Goal: Understand site structure: Understand site structure

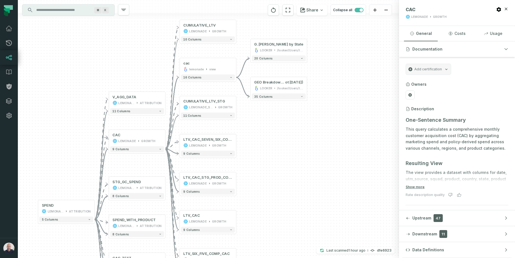
drag, startPoint x: 113, startPoint y: 73, endPoint x: 120, endPoint y: 64, distance: 11.1
click at [120, 64] on div "+ GEO Breakdown: Perfor [PERSON_NAME] by State LOOKER /looker/Users/Inbal Mecho…" at bounding box center [208, 129] width 381 height 258
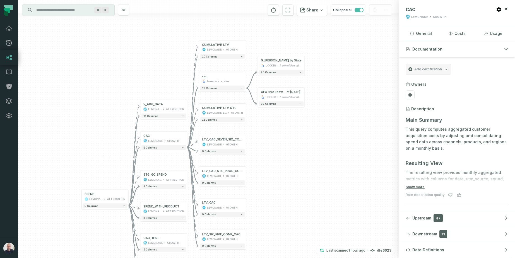
drag, startPoint x: 129, startPoint y: 70, endPoint x: 150, endPoint y: 50, distance: 28.9
click at [150, 49] on div "+ GEO Breakdown: Perfor [PERSON_NAME] by State LOOKER /looker/Users/Inbal Mecho…" at bounding box center [208, 129] width 381 height 258
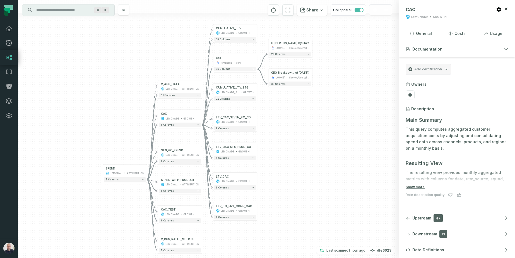
drag, startPoint x: 100, startPoint y: 107, endPoint x: 139, endPoint y: 100, distance: 39.2
click at [139, 100] on div "+ GEO Breakdown: Perfor [PERSON_NAME] by State LOOKER /looker/Users/Inbal Mecho…" at bounding box center [208, 129] width 381 height 258
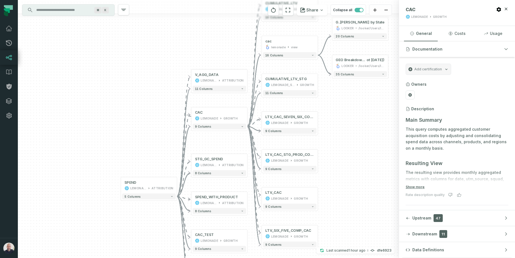
drag, startPoint x: 149, startPoint y: 94, endPoint x: 148, endPoint y: 68, distance: 26.3
click at [148, 66] on div "+ GEO Breakdown: Perfor [PERSON_NAME] by State LOOKER /looker/Users/Inbal Mecho…" at bounding box center [208, 129] width 381 height 258
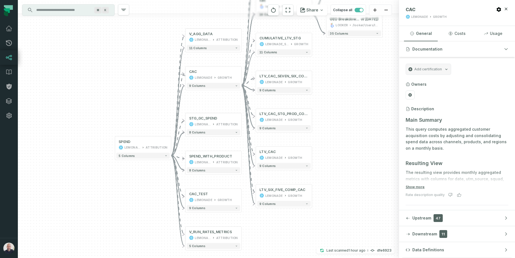
drag, startPoint x: 173, startPoint y: 206, endPoint x: 169, endPoint y: 197, distance: 9.2
click at [169, 197] on div "+ GEO Breakdown: Perfor [PERSON_NAME] by State LOOKER /looker/Users/Inbal Mecho…" at bounding box center [208, 129] width 381 height 258
click at [62, 11] on input "Discovery Provider cmdk menu" at bounding box center [63, 10] width 61 height 9
click at [76, 10] on input "*********" at bounding box center [68, 10] width 70 height 9
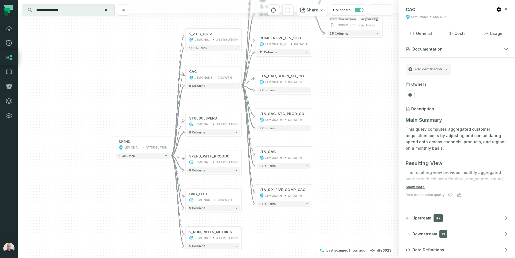
click at [508, 8] on icon "button" at bounding box center [506, 9] width 3 height 3
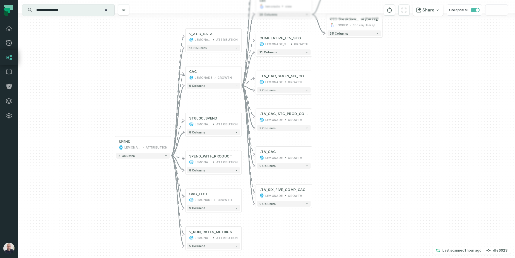
click at [95, 137] on div "+ GEO Breakdown: Perfor [PERSON_NAME] by State LOOKER /looker/Users/Inbal Mecho…" at bounding box center [267, 129] width 498 height 258
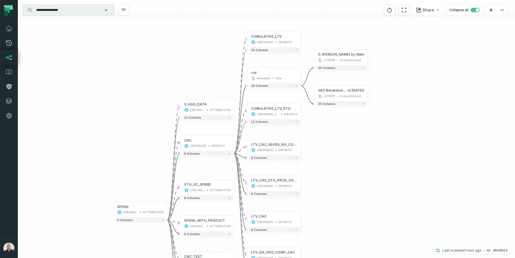
drag, startPoint x: 118, startPoint y: 59, endPoint x: 113, endPoint y: 125, distance: 66.1
click at [113, 125] on div "+ GEO Breakdown: Perfor [PERSON_NAME] by State LOOKER /looker/Users/Inbal Mecho…" at bounding box center [267, 129] width 498 height 258
drag, startPoint x: 130, startPoint y: 156, endPoint x: 133, endPoint y: 125, distance: 31.4
click at [125, 121] on div "+ GEO Breakdown: Perfor [PERSON_NAME] by State LOOKER /looker/Users/Inbal Mecho…" at bounding box center [267, 129] width 498 height 258
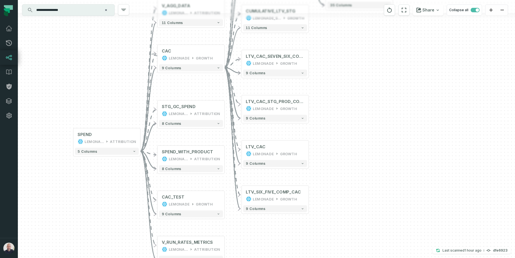
drag, startPoint x: 112, startPoint y: 132, endPoint x: 107, endPoint y: 99, distance: 33.6
click at [107, 99] on div "+ GEO Breakdown: Perfor [PERSON_NAME] by State LOOKER /looker/Users/Inbal Mecho…" at bounding box center [267, 129] width 498 height 258
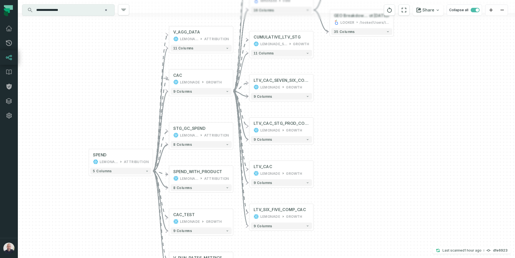
drag, startPoint x: 106, startPoint y: 80, endPoint x: 111, endPoint y: 101, distance: 22.3
click at [111, 101] on div "+ GEO Breakdown: Perfor [PERSON_NAME] by State LOOKER /looker/Users/Inbal Mecho…" at bounding box center [267, 129] width 498 height 258
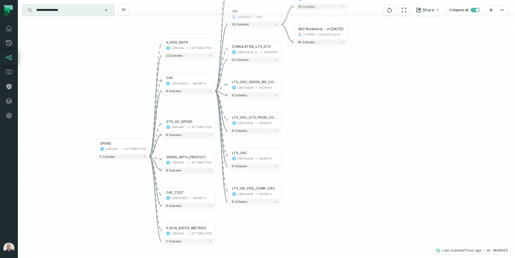
drag, startPoint x: 115, startPoint y: 83, endPoint x: 126, endPoint y: 75, distance: 13.5
click at [126, 75] on div "+ GEO Breakdown: Perfor [PERSON_NAME] by State LOOKER /looker/Users/Inbal Mecho…" at bounding box center [267, 129] width 498 height 258
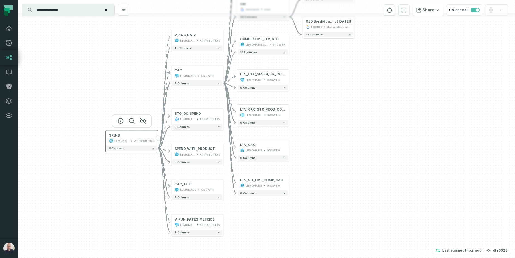
click at [158, 137] on button "-" at bounding box center [158, 138] width 5 height 5
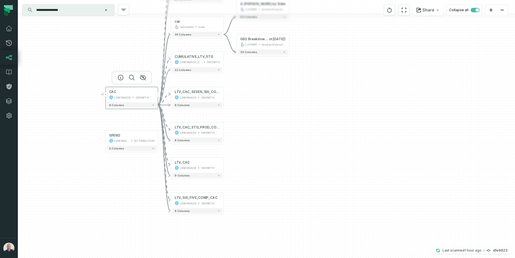
click at [157, 94] on button "-" at bounding box center [158, 94] width 5 height 5
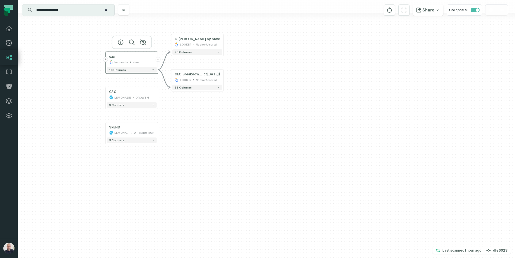
click at [157, 60] on button "-" at bounding box center [158, 59] width 5 height 5
click at [290, 97] on div "+ cac lemonade view + 16 columns + CAC LEMONADE GROWTH + 9 columns SPEND LEMONA…" at bounding box center [267, 129] width 498 height 258
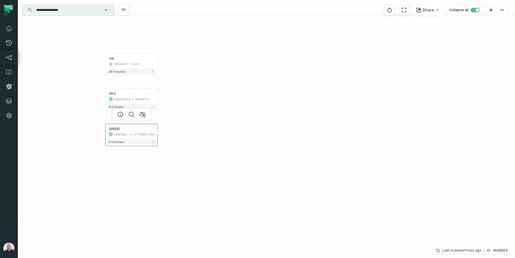
click at [158, 132] on button "+" at bounding box center [157, 131] width 5 height 5
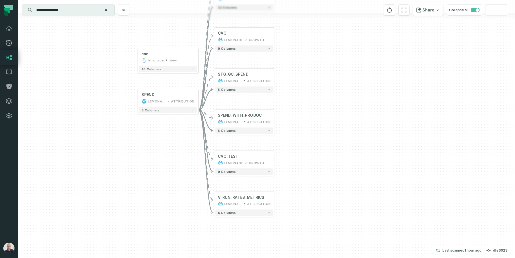
drag, startPoint x: 223, startPoint y: 237, endPoint x: 200, endPoint y: 190, distance: 52.2
click at [200, 190] on div "+ V_AGG_DATA LEMONADE ATTRIBUTION 11 columns + STG_GC_SPEND LEMONADE_DWH ATTRIB…" at bounding box center [267, 129] width 498 height 258
click at [248, 198] on div "V_RUN_RATES_METRICS" at bounding box center [241, 196] width 46 height 5
click at [272, 199] on button "+" at bounding box center [275, 200] width 6 height 6
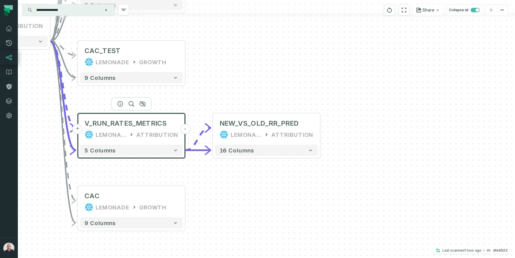
click at [66, 11] on input "**********" at bounding box center [68, 10] width 70 height 9
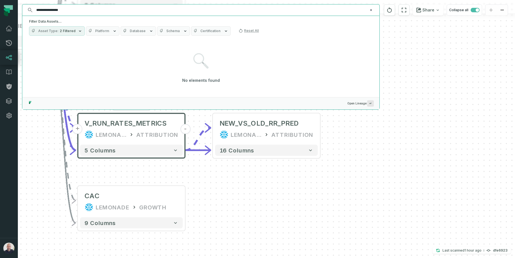
click at [66, 11] on input "**********" at bounding box center [200, 10] width 335 height 9
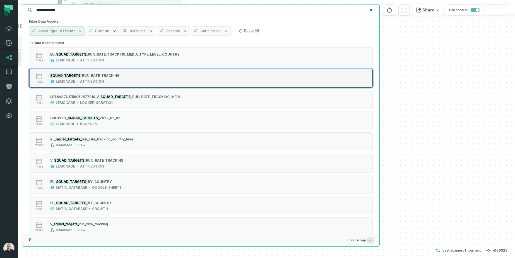
click at [80, 77] on div "SQUAD_TARGETS_ RUN_RATE_TRACKING" at bounding box center [84, 76] width 69 height 6
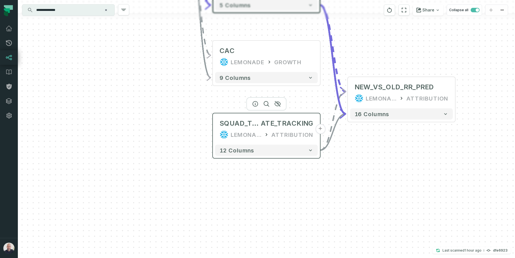
click at [318, 133] on button "+" at bounding box center [320, 129] width 10 height 10
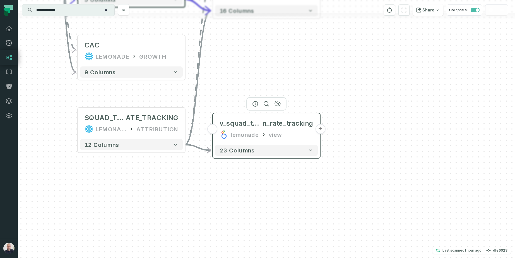
click at [319, 130] on button "+" at bounding box center [320, 129] width 10 height 10
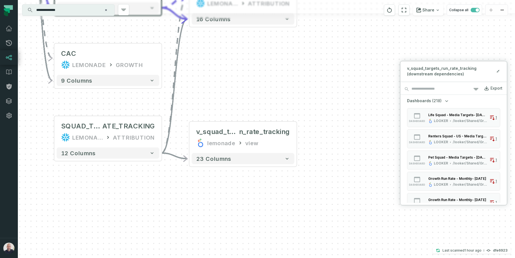
drag, startPoint x: 355, startPoint y: 93, endPoint x: 332, endPoint y: 101, distance: 24.9
click at [332, 101] on div "- v_squad_targets_ru n_rate_tracking lemonade view + 23 columns + NEW_VS_OLD_RR…" at bounding box center [267, 129] width 498 height 258
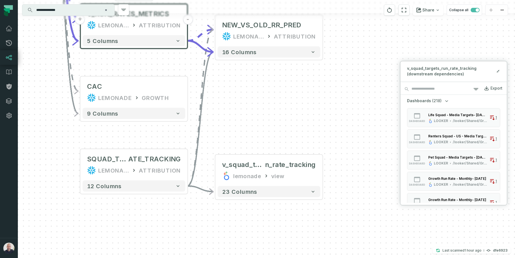
drag, startPoint x: 204, startPoint y: 79, endPoint x: 230, endPoint y: 112, distance: 41.9
click at [230, 112] on div "- v_squad_targets_ru n_rate_tracking lemonade view + 23 columns + NEW_VS_OLD_RR…" at bounding box center [267, 129] width 498 height 258
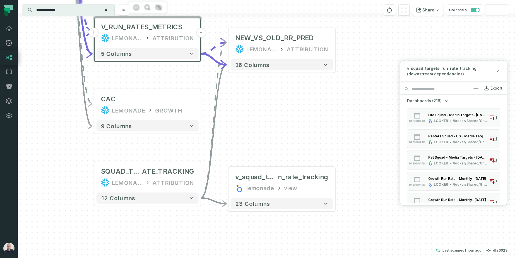
drag, startPoint x: 284, startPoint y: 94, endPoint x: 364, endPoint y: 140, distance: 92.0
click at [366, 142] on div "- v_squad_targets_ru n_rate_tracking lemonade view + 23 columns + NEW_VS_OLD_RR…" at bounding box center [267, 129] width 498 height 258
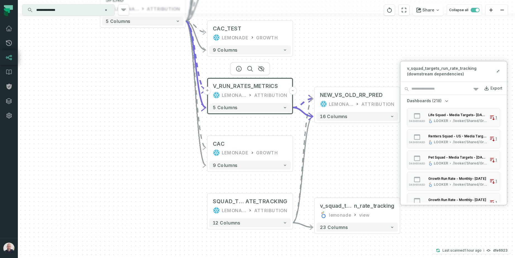
click at [293, 91] on button "-" at bounding box center [293, 91] width 8 height 8
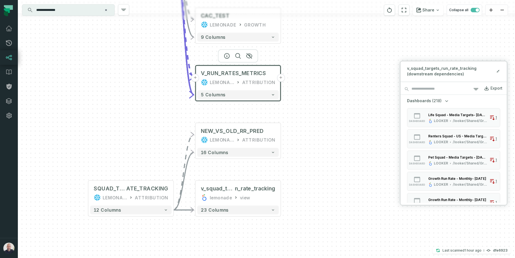
drag, startPoint x: 330, startPoint y: 68, endPoint x: 316, endPoint y: 53, distance: 19.8
click at [316, 53] on div "- v_squad_targets_ru n_rate_tracking lemonade view + 23 columns + NEW_VS_OLD_RR…" at bounding box center [267, 129] width 498 height 258
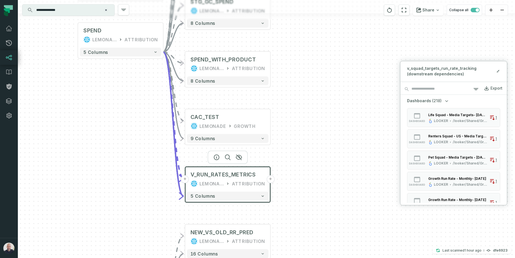
drag, startPoint x: 156, startPoint y: 53, endPoint x: 147, endPoint y: 156, distance: 103.4
click at [147, 156] on div "- v_squad_targets_ru n_rate_tracking lemonade view + 23 columns + NEW_VS_OLD_RR…" at bounding box center [267, 129] width 498 height 258
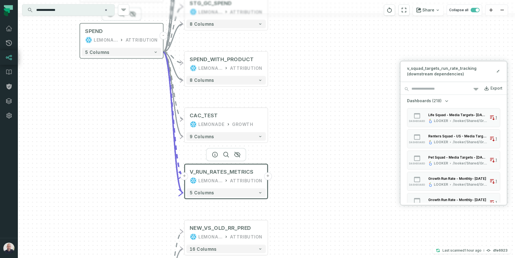
click at [163, 35] on button "-" at bounding box center [163, 36] width 8 height 8
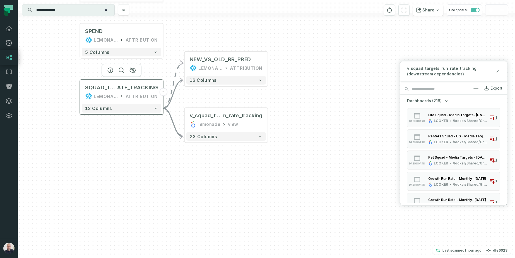
click at [161, 92] on button "-" at bounding box center [163, 92] width 8 height 8
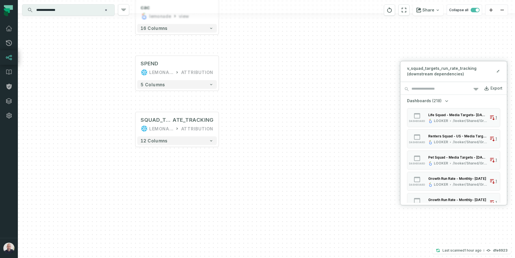
drag, startPoint x: 224, startPoint y: 98, endPoint x: 225, endPoint y: 95, distance: 3.5
click at [228, 103] on div "+ cac lemonade view + 16 columns SPEND LEMONADE ATTRIBUTION + 5 columns SQUAD_T…" at bounding box center [267, 129] width 498 height 258
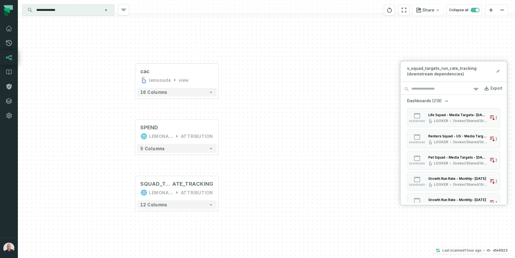
drag, startPoint x: 254, startPoint y: 71, endPoint x: 254, endPoint y: 130, distance: 59.2
click at [254, 130] on div "+ cac lemonade view + 16 columns SPEND LEMONADE ATTRIBUTION + 5 columns SQUAD_T…" at bounding box center [267, 129] width 498 height 258
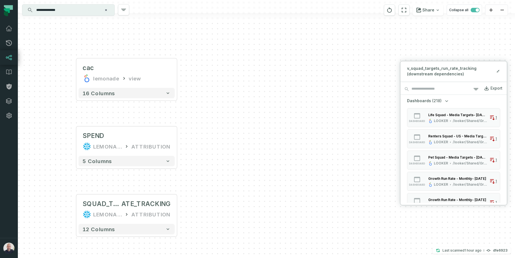
drag, startPoint x: 236, startPoint y: 128, endPoint x: 203, endPoint y: 130, distance: 33.5
click at [203, 130] on div "+ cac lemonade view + 16 columns SPEND LEMONADE ATTRIBUTION + 5 columns SQUAD_T…" at bounding box center [267, 129] width 498 height 258
click at [248, 127] on div "+ cac lemonade view + 16 columns SPEND LEMONADE ATTRIBUTION + 5 columns SQUAD_T…" at bounding box center [267, 129] width 498 height 258
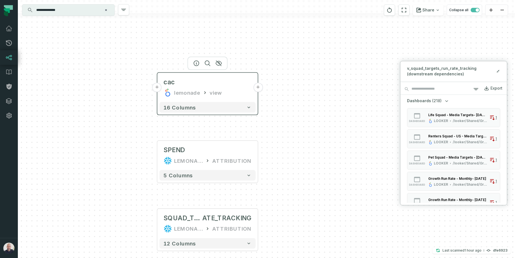
drag, startPoint x: 156, startPoint y: 80, endPoint x: 237, endPoint y: 94, distance: 82.8
click at [237, 94] on div "lemonade view" at bounding box center [208, 93] width 88 height 8
drag, startPoint x: 341, startPoint y: 150, endPoint x: 309, endPoint y: 102, distance: 58.6
click at [309, 101] on div "+ cac lemonade view + 16 columns SPEND LEMONADE ATTRIBUTION + 5 columns SQUAD_T…" at bounding box center [267, 129] width 498 height 258
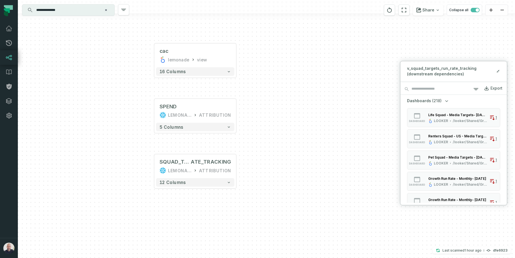
click at [333, 54] on div "+ cac lemonade view + 16 columns SPEND LEMONADE ATTRIBUTION + 5 columns SQUAD_T…" at bounding box center [267, 129] width 498 height 258
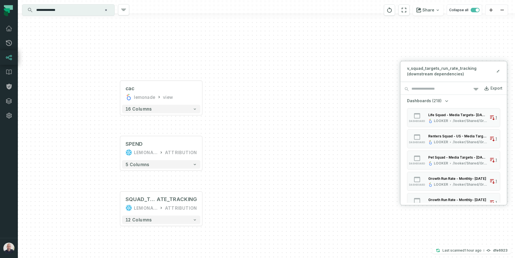
drag, startPoint x: 314, startPoint y: 76, endPoint x: 300, endPoint y: 91, distance: 20.5
click at [300, 91] on div "+ cac lemonade view + 16 columns SPEND LEMONADE ATTRIBUTION + 5 columns SQUAD_T…" at bounding box center [267, 129] width 498 height 258
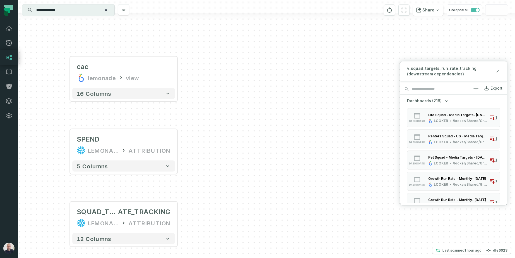
drag, startPoint x: 260, startPoint y: 113, endPoint x: 254, endPoint y: 94, distance: 20.0
click at [256, 95] on div "+ cac lemonade view + 16 columns SPEND LEMONADE ATTRIBUTION + 5 columns SQUAD_T…" at bounding box center [267, 129] width 498 height 258
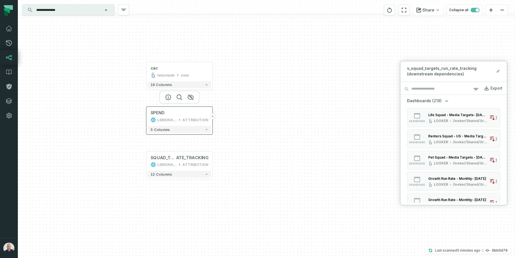
click at [211, 117] on button "+" at bounding box center [213, 116] width 6 height 6
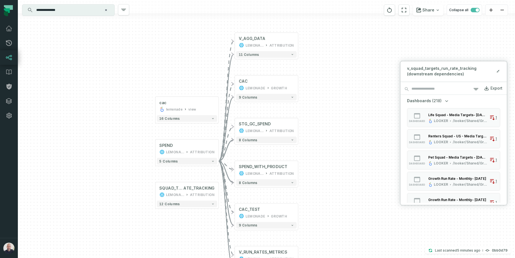
click at [71, 7] on input "**********" at bounding box center [68, 10] width 70 height 9
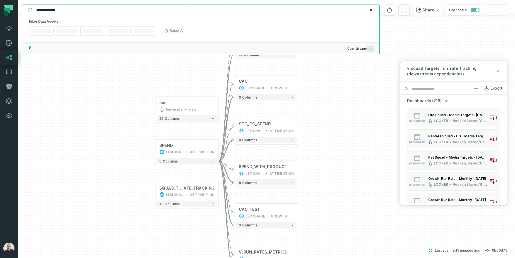
click at [71, 7] on input "**********" at bounding box center [200, 10] width 335 height 9
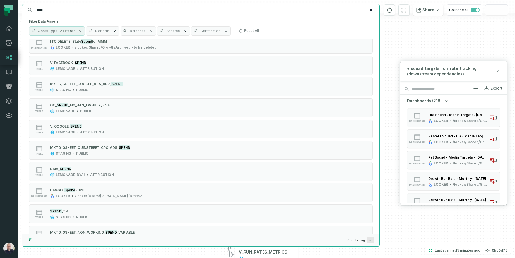
scroll to position [1940, 0]
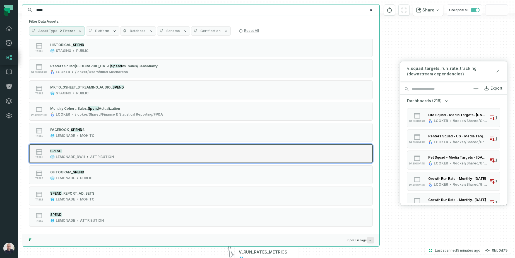
click at [147, 152] on div "table SPEND LEMONADE_DWH ATTRIBUTION" at bounding box center [100, 153] width 140 height 11
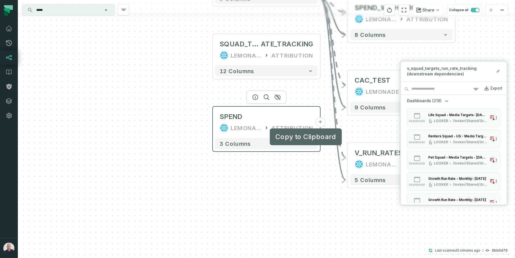
click at [319, 122] on button "+" at bounding box center [320, 122] width 10 height 10
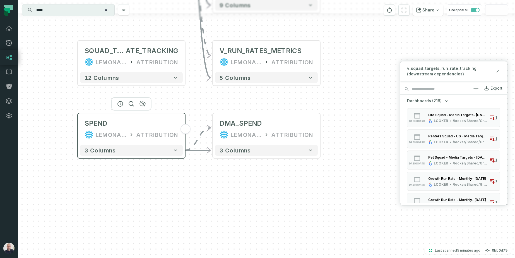
click at [185, 131] on button "-" at bounding box center [185, 129] width 10 height 10
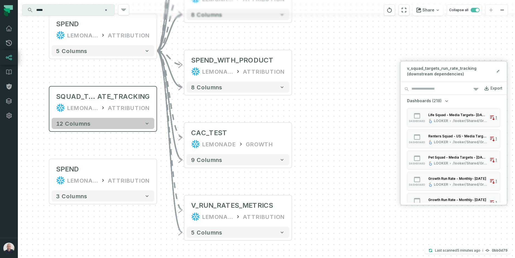
drag, startPoint x: 88, startPoint y: 103, endPoint x: 61, endPoint y: 193, distance: 94.0
click at [36, 201] on div "+ V_AGG_DATA LEMONADE ATTRIBUTION 11 columns + CAC LEMONADE GROWTH + 9 columns …" at bounding box center [267, 129] width 498 height 258
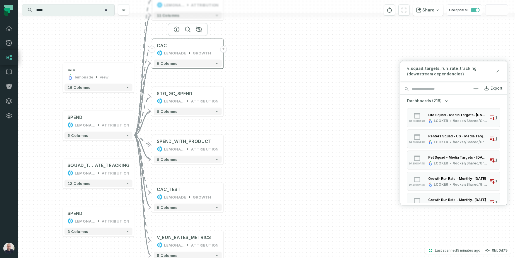
click at [180, 51] on div "LEMONADE" at bounding box center [175, 53] width 22 height 6
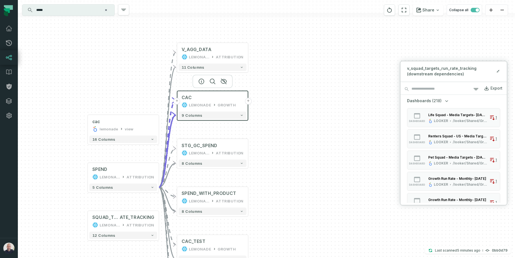
drag, startPoint x: 269, startPoint y: 57, endPoint x: 297, endPoint y: 113, distance: 63.1
click at [297, 113] on div "+ V_AGG_DATA LEMONADE ATTRIBUTION 11 columns + CAC LEMONADE GROWTH + 9 columns …" at bounding box center [267, 129] width 498 height 258
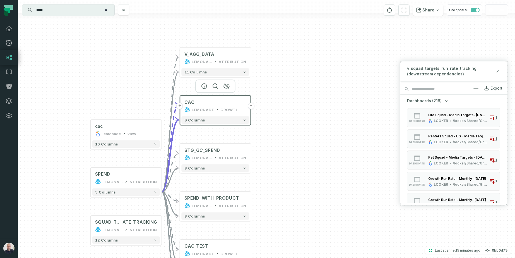
click at [337, 120] on div "+ V_AGG_DATA LEMONADE ATTRIBUTION 11 columns + CAC LEMONADE GROWTH + 9 columns …" at bounding box center [267, 129] width 498 height 258
click at [205, 64] on div "V_AGG_DATA LEMONADE ATTRIBUTION" at bounding box center [215, 58] width 68 height 18
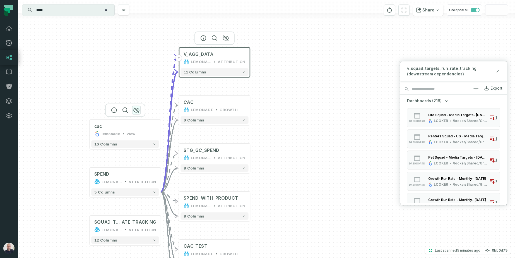
click at [134, 109] on icon "button" at bounding box center [136, 110] width 7 height 7
click at [135, 157] on icon "button" at bounding box center [137, 158] width 6 height 5
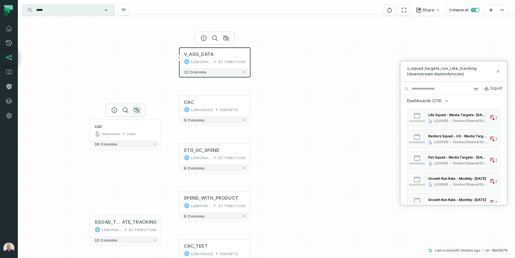
click at [136, 110] on icon "button" at bounding box center [136, 110] width 7 height 7
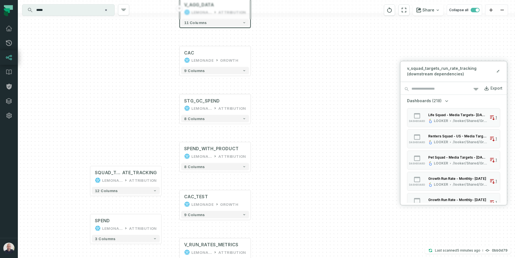
drag, startPoint x: 135, startPoint y: 176, endPoint x: 130, endPoint y: 112, distance: 64.1
click at [130, 111] on div "+ V_AGG_DATA LEMONADE ATTRIBUTION 11 columns + CAC LEMONADE GROWTH + 9 columns …" at bounding box center [267, 129] width 498 height 258
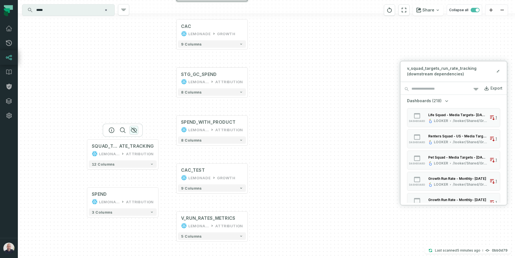
click at [135, 130] on icon "button" at bounding box center [134, 130] width 7 height 7
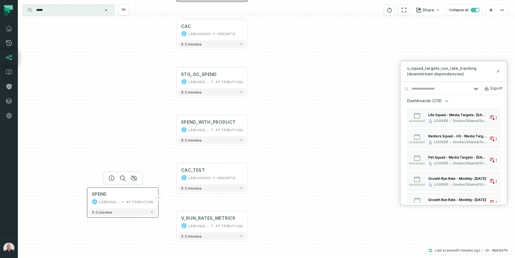
click at [157, 199] on button "+" at bounding box center [158, 198] width 7 height 7
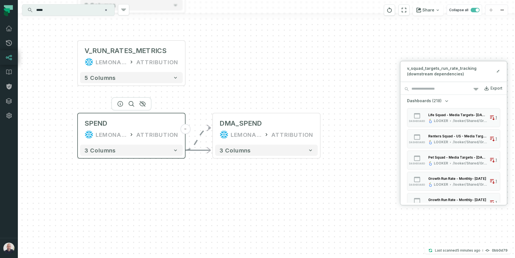
click at [184, 130] on button "-" at bounding box center [185, 129] width 10 height 10
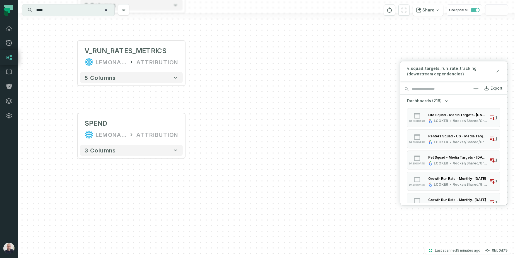
click at [69, 12] on input "*****" at bounding box center [68, 10] width 70 height 9
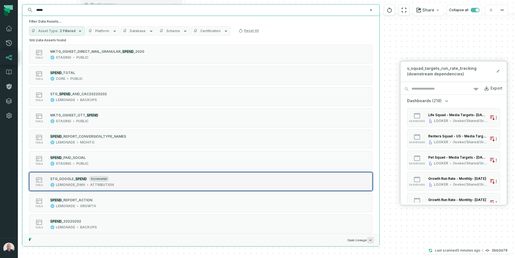
scroll to position [0, 0]
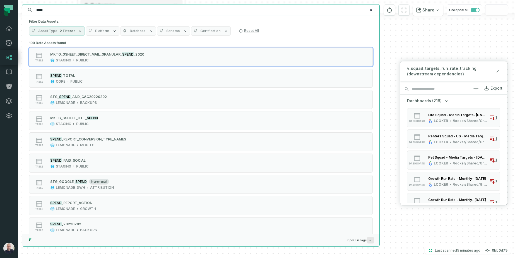
click at [56, 4] on div "***** ⌘ K" at bounding box center [200, 9] width 357 height 11
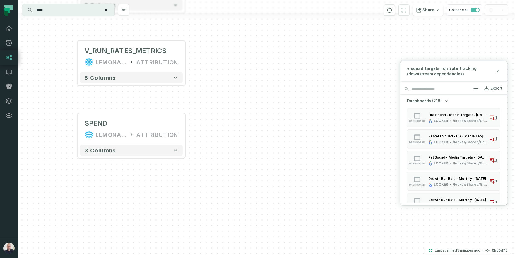
click at [56, 9] on input "*****" at bounding box center [68, 10] width 70 height 9
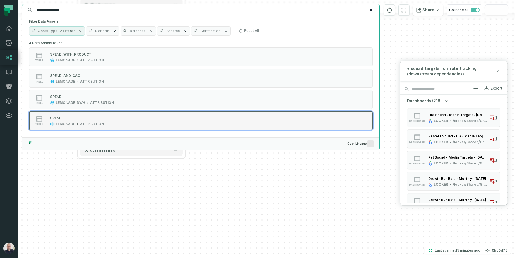
type input "**********"
click at [105, 115] on div "table SPEND LEMONADE ATTRIBUTION" at bounding box center [100, 120] width 140 height 11
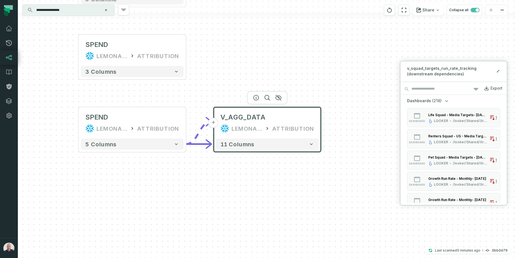
drag, startPoint x: 247, startPoint y: 190, endPoint x: 113, endPoint y: 184, distance: 134.4
click at [113, 184] on div "+ V_AGG_DATA LEMONADE ATTRIBUTION 11 columns + CAC LEMONADE GROWTH + 9 columns …" at bounding box center [267, 129] width 498 height 258
click at [186, 122] on button "+" at bounding box center [186, 123] width 10 height 10
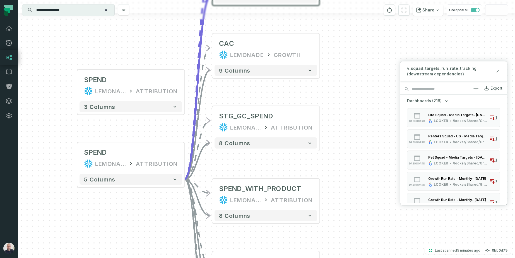
drag, startPoint x: 352, startPoint y: 118, endPoint x: 354, endPoint y: 170, distance: 52.5
click at [354, 170] on div "+ V_AGG_DATA LEMONADE ATTRIBUTION 11 columns + CAC LEMONADE GROWTH + 9 columns …" at bounding box center [267, 129] width 498 height 258
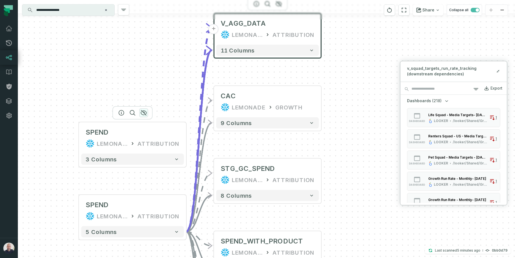
click at [144, 113] on icon "button" at bounding box center [143, 112] width 7 height 7
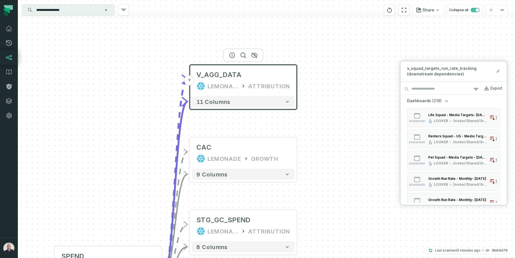
drag, startPoint x: 327, startPoint y: 104, endPoint x: 308, endPoint y: 134, distance: 35.7
click at [308, 134] on div "+ V_AGG_DATA LEMONADE ATTRIBUTION 11 columns + CAC LEMONADE GROWTH + 9 columns …" at bounding box center [267, 129] width 498 height 258
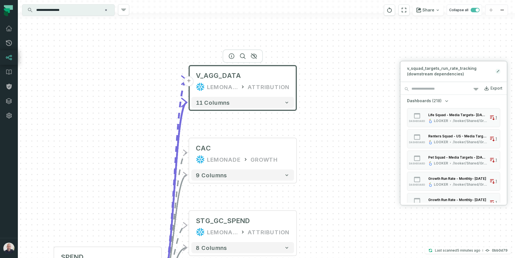
click at [497, 71] on icon at bounding box center [498, 71] width 4 height 4
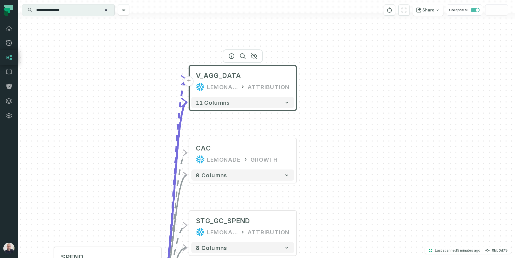
click at [345, 161] on div "+ V_AGG_DATA LEMONADE ATTRIBUTION 11 columns + CAC LEMONADE GROWTH + 9 columns …" at bounding box center [267, 129] width 498 height 258
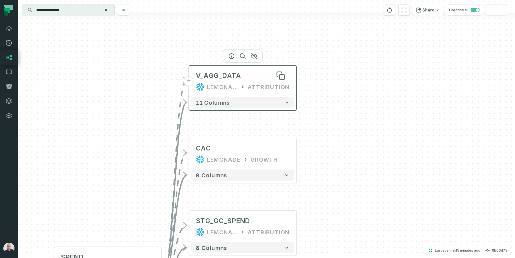
click at [244, 76] on div "V_AGG_DATA" at bounding box center [243, 75] width 94 height 9
click at [283, 76] on icon at bounding box center [282, 77] width 5 height 5
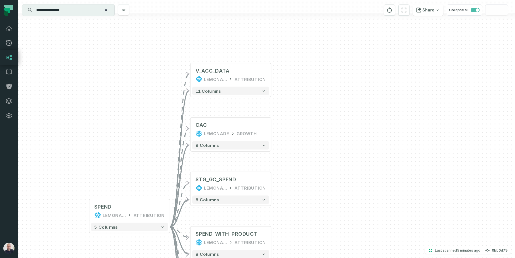
drag, startPoint x: 130, startPoint y: 126, endPoint x: 122, endPoint y: 84, distance: 43.3
click at [122, 84] on div "+ V_AGG_DATA LEMONADE ATTRIBUTION 11 columns + CAC LEMONADE GROWTH + 9 columns …" at bounding box center [267, 129] width 498 height 258
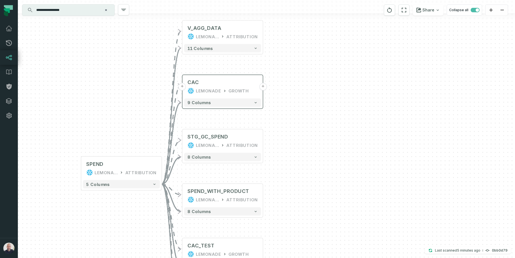
drag, startPoint x: 305, startPoint y: 99, endPoint x: 259, endPoint y: 84, distance: 49.2
click at [306, 99] on div "+ V_AGG_DATA LEMONADE ATTRIBUTION 11 columns + CAC LEMONADE GROWTH + 9 columns …" at bounding box center [267, 129] width 498 height 258
click at [211, 90] on div "LEMONADE" at bounding box center [208, 90] width 25 height 7
click at [323, 146] on div "+ V_AGG_DATA LEMONADE ATTRIBUTION 11 columns + CAC LEMONADE GROWTH + 9 columns …" at bounding box center [267, 129] width 498 height 258
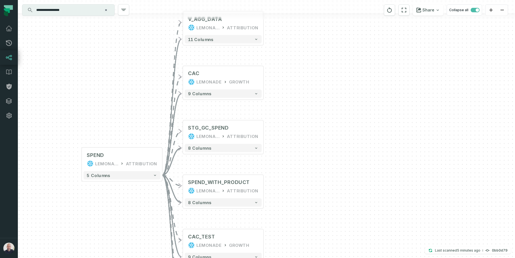
drag, startPoint x: 328, startPoint y: 181, endPoint x: 268, endPoint y: 131, distance: 78.2
click at [317, 125] on div "+ V_AGG_DATA LEMONADE ATTRIBUTION 11 columns + CAC LEMONADE GROWTH + 9 columns …" at bounding box center [267, 129] width 498 height 258
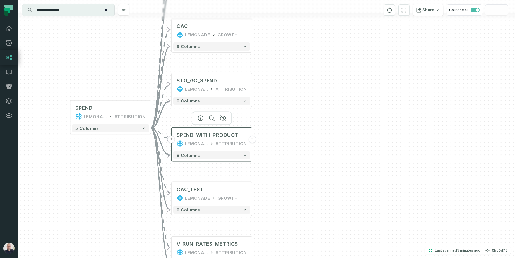
click at [213, 142] on icon at bounding box center [212, 144] width 4 height 4
